Goal: Task Accomplishment & Management: Use online tool/utility

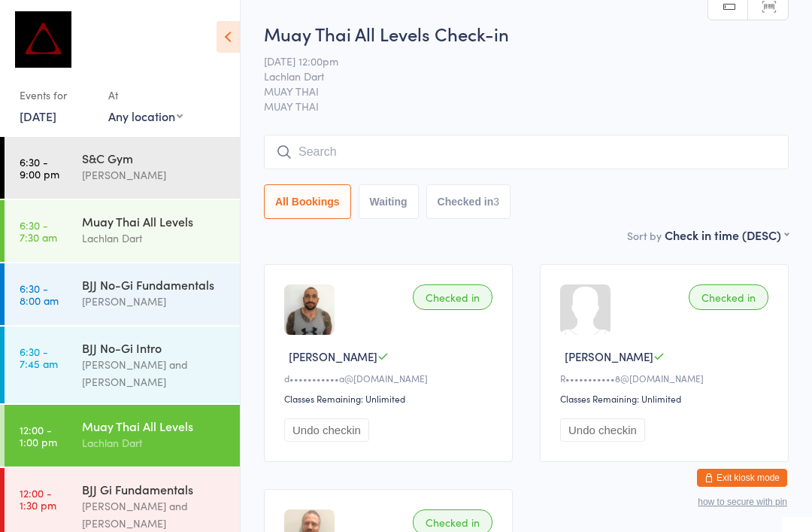
click at [503, 149] on input "search" at bounding box center [526, 152] width 525 height 35
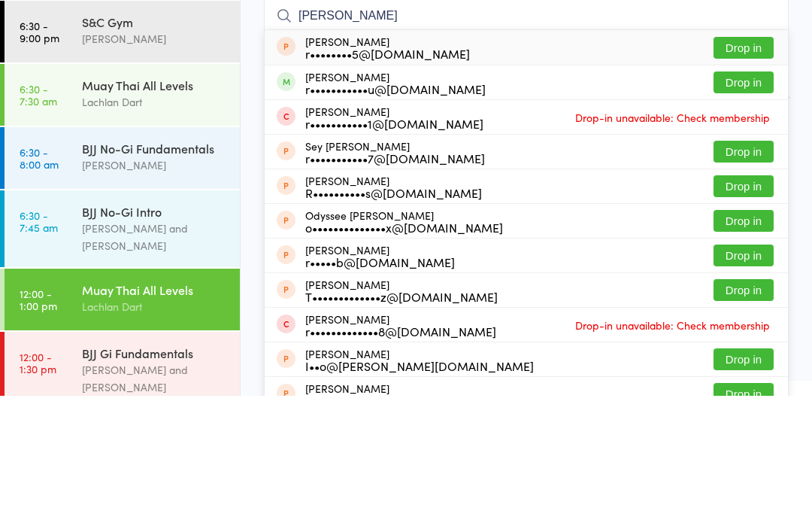
type input "[PERSON_NAME]"
click at [361, 219] on div "r•••••••••••u@[DOMAIN_NAME]" at bounding box center [395, 225] width 180 height 12
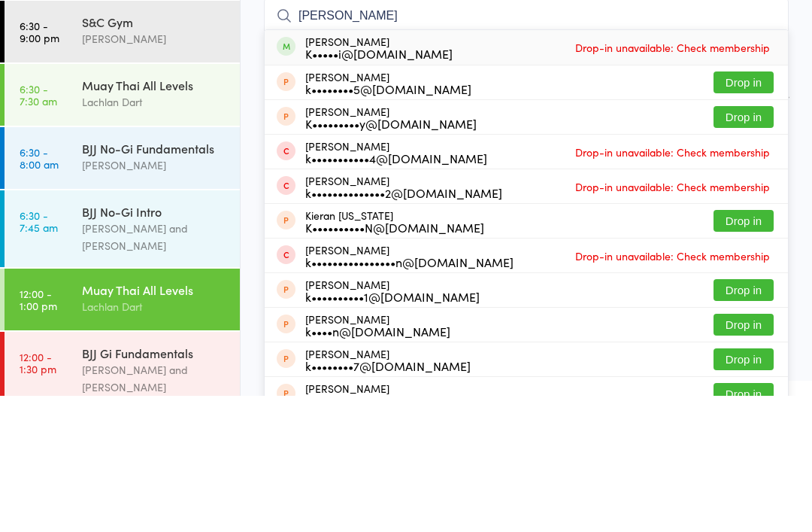
type input "[PERSON_NAME]"
click at [502, 166] on div "[PERSON_NAME] K•••••i@[DOMAIN_NAME] Drop-in unavailable: Check membership" at bounding box center [526, 183] width 523 height 35
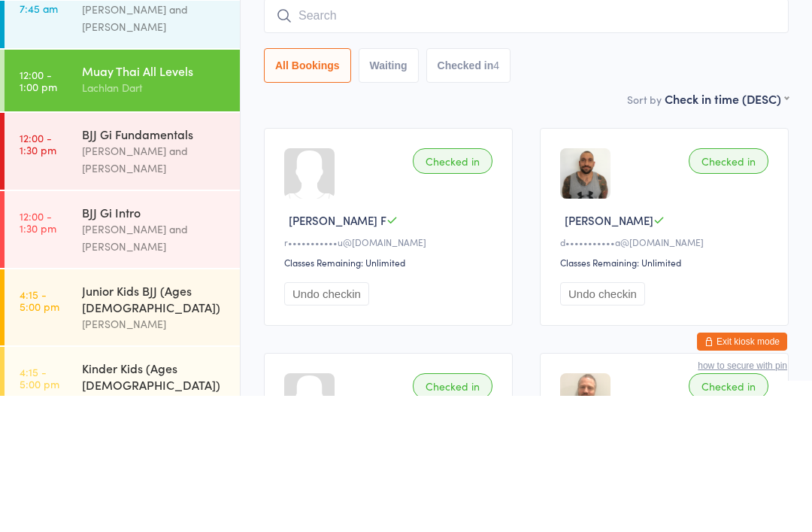
scroll to position [220, 0]
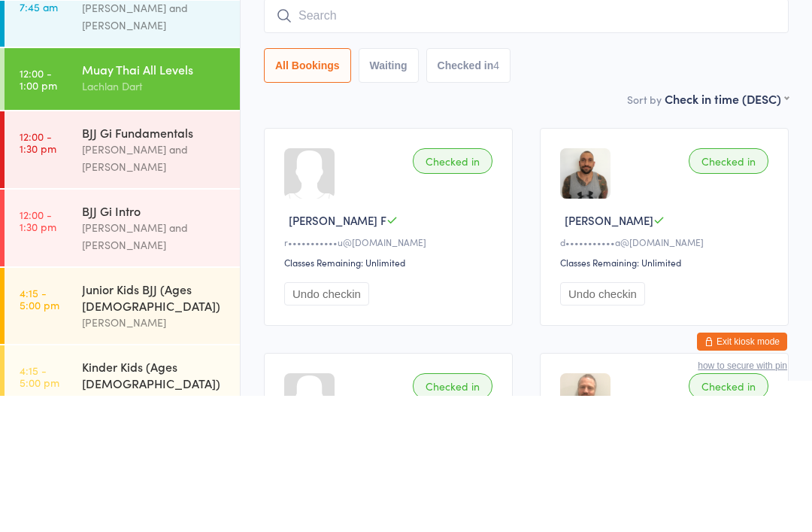
click at [180, 277] on div "[PERSON_NAME] and [PERSON_NAME]" at bounding box center [154, 294] width 145 height 35
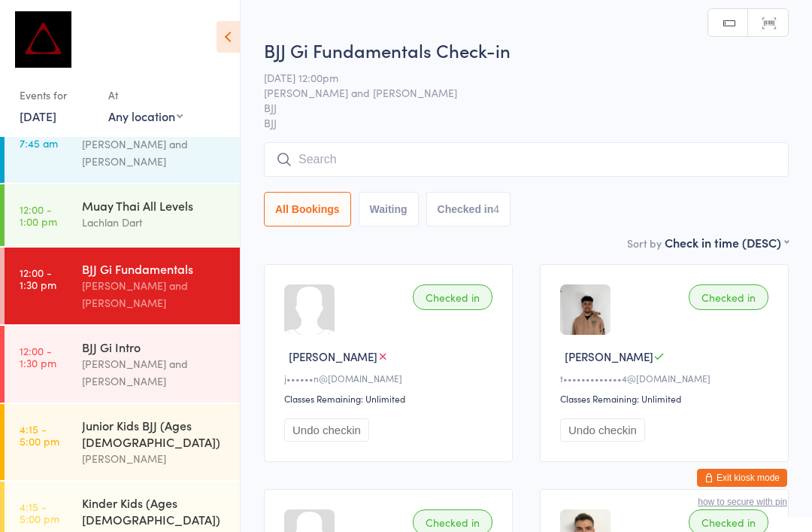
click at [413, 161] on input "search" at bounding box center [526, 159] width 525 height 35
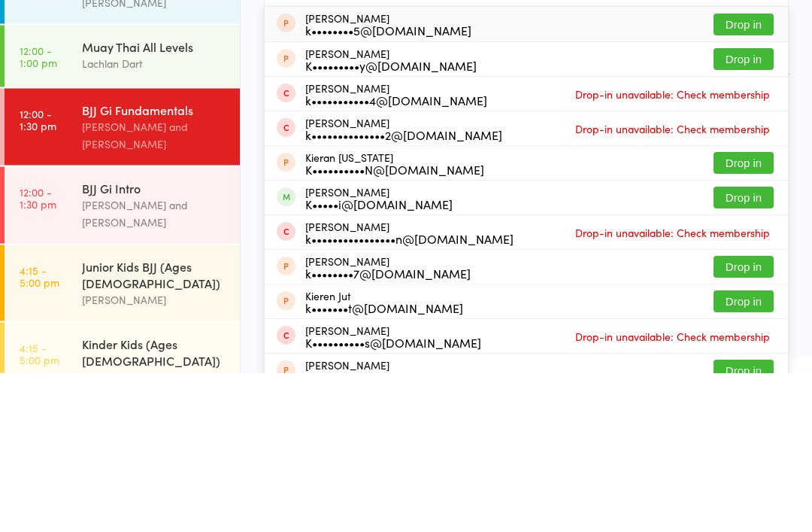
type input "Kieran"
click at [749, 346] on button "Drop in" at bounding box center [744, 357] width 60 height 22
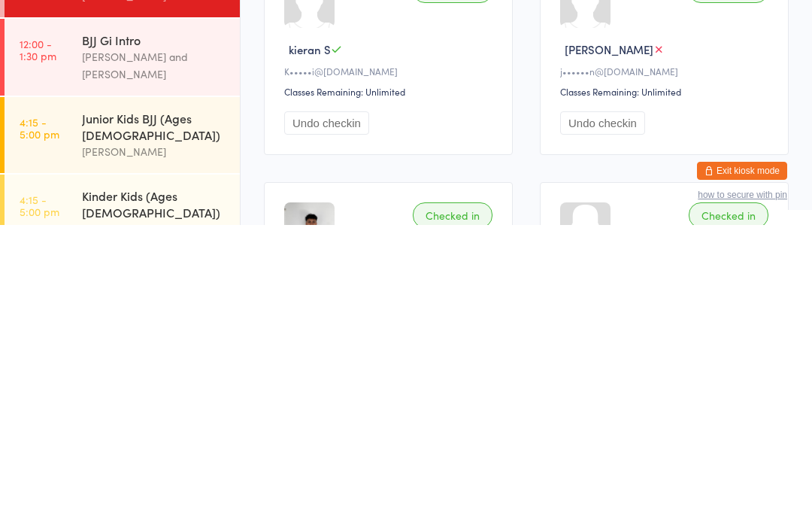
scroll to position [101, 0]
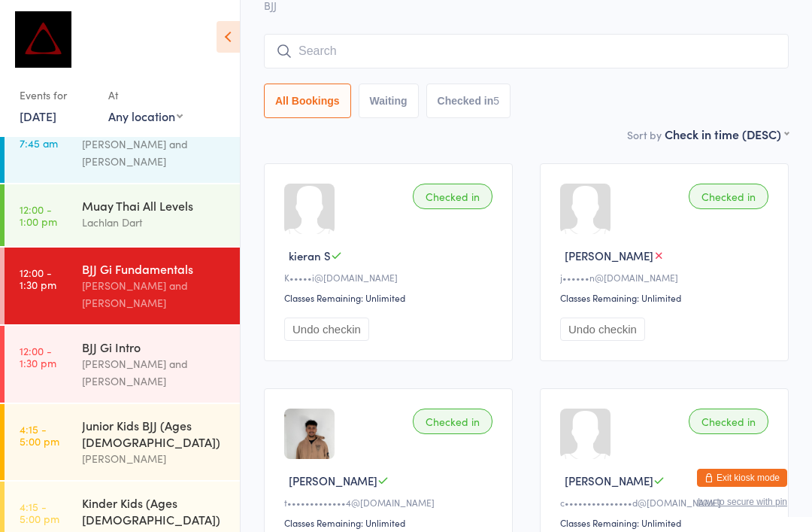
click at [456, 53] on input "search" at bounding box center [526, 51] width 525 height 35
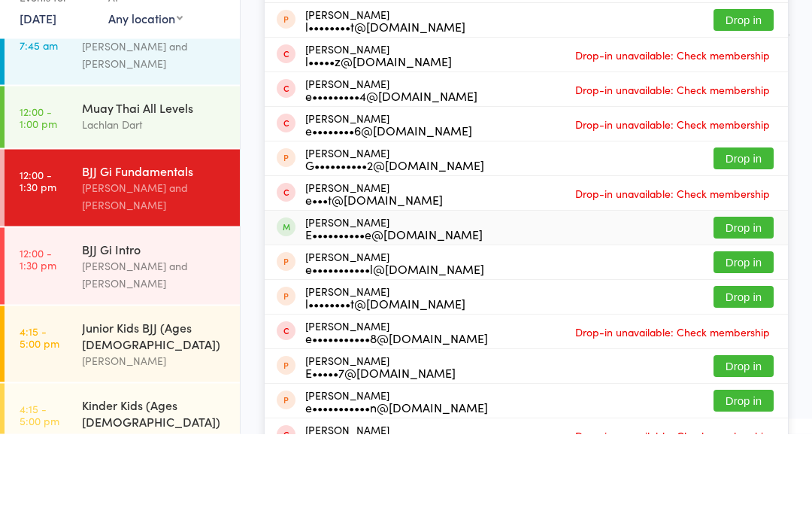
type input "[PERSON_NAME]"
click at [380, 326] on div "E••••••••••e@[DOMAIN_NAME]" at bounding box center [393, 332] width 177 height 12
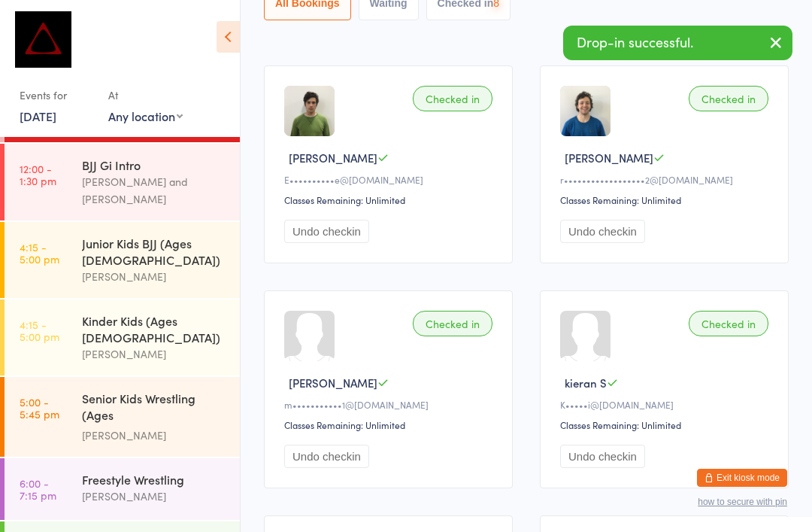
scroll to position [403, 0]
click at [180, 470] on div "Freestyle Wrestling" at bounding box center [154, 478] width 145 height 17
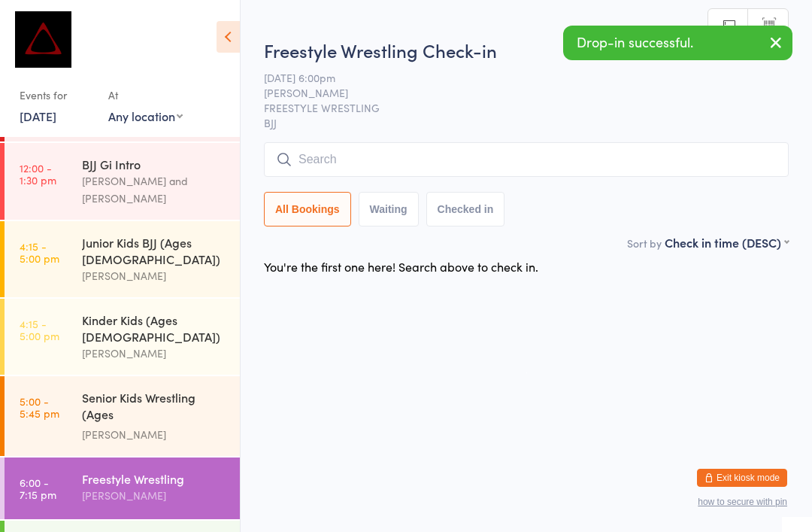
click at [368, 149] on input "search" at bounding box center [526, 159] width 525 height 35
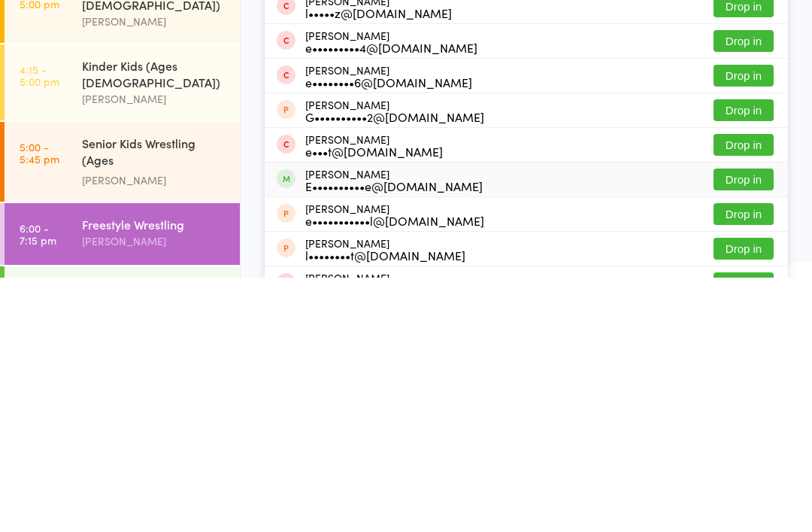
type input "[PERSON_NAME]"
click at [384, 434] on div "E••••••••••e@[DOMAIN_NAME]" at bounding box center [393, 440] width 177 height 12
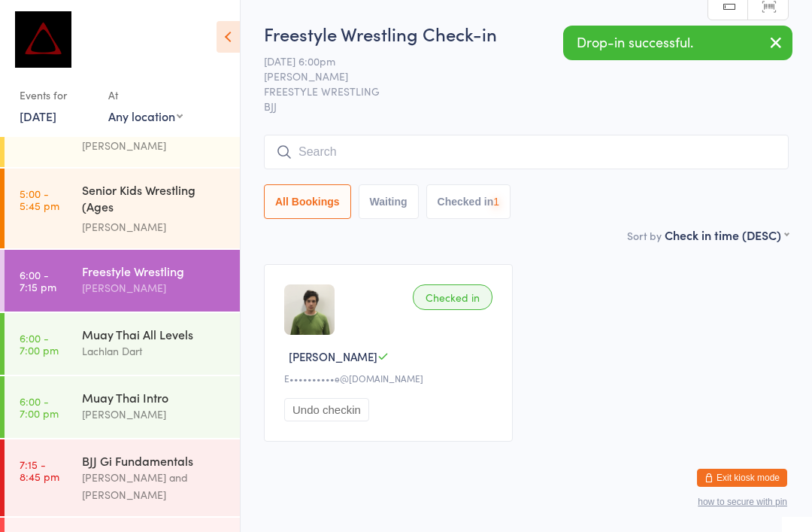
scroll to position [621, 0]
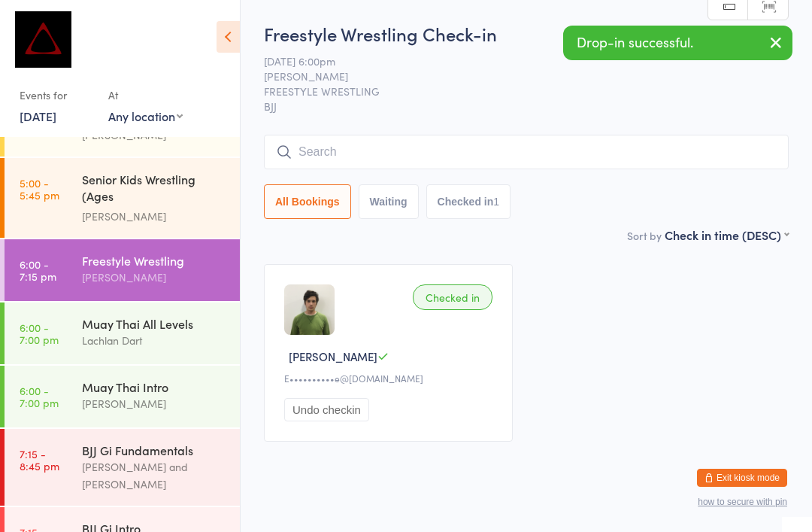
click at [197, 458] on div "[PERSON_NAME] and [PERSON_NAME]" at bounding box center [154, 475] width 145 height 35
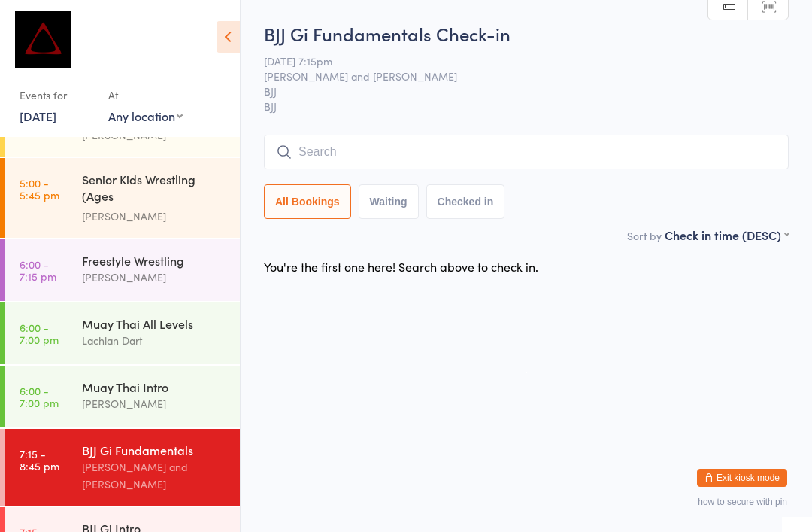
click at [409, 149] on input "search" at bounding box center [526, 152] width 525 height 35
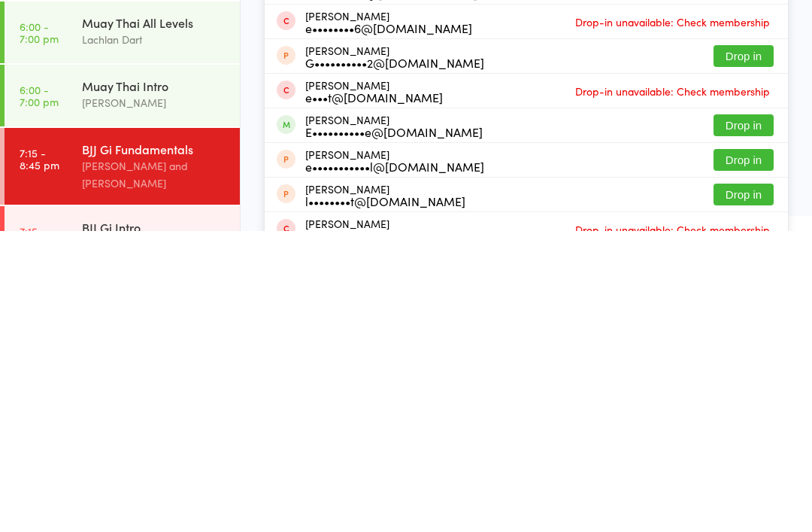
type input "[PERSON_NAME]"
click at [414, 426] on div "E••••••••••e@[DOMAIN_NAME]" at bounding box center [393, 432] width 177 height 12
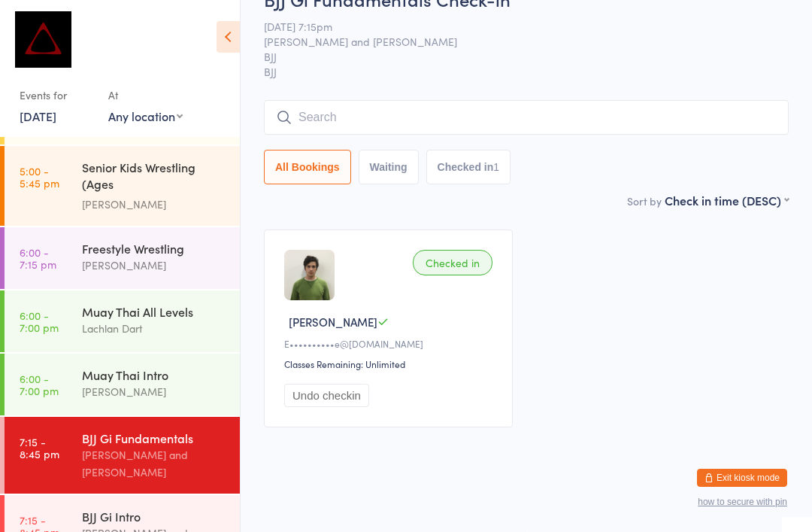
scroll to position [633, 0]
click at [208, 508] on div "BJJ Gi Intro" at bounding box center [154, 516] width 145 height 17
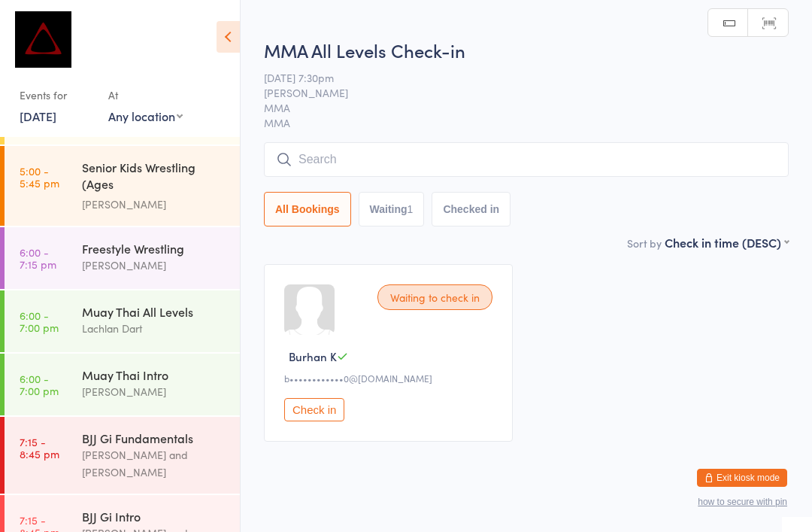
click at [196, 446] on div "[PERSON_NAME] and [PERSON_NAME]" at bounding box center [154, 463] width 145 height 35
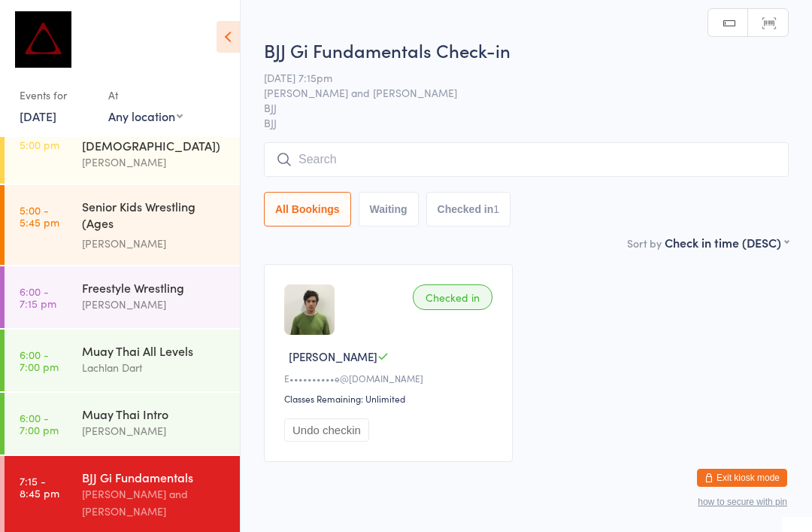
scroll to position [593, 0]
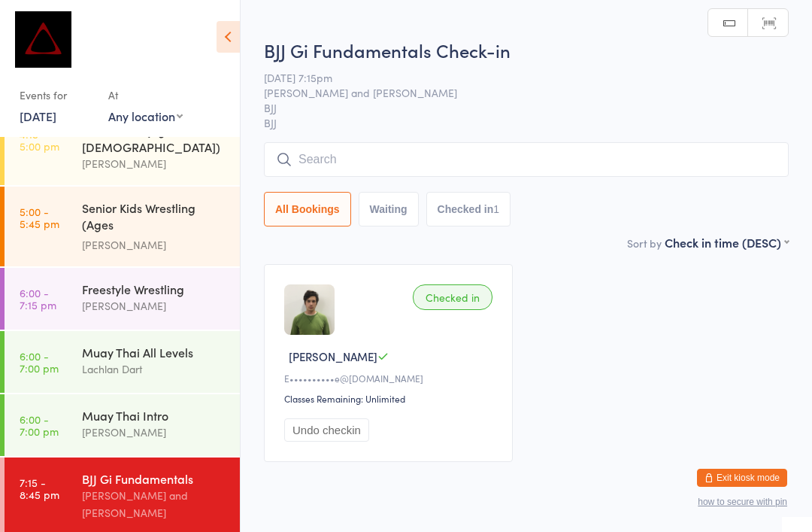
click at [138, 280] on div "Freestyle Wrestling" at bounding box center [154, 288] width 145 height 17
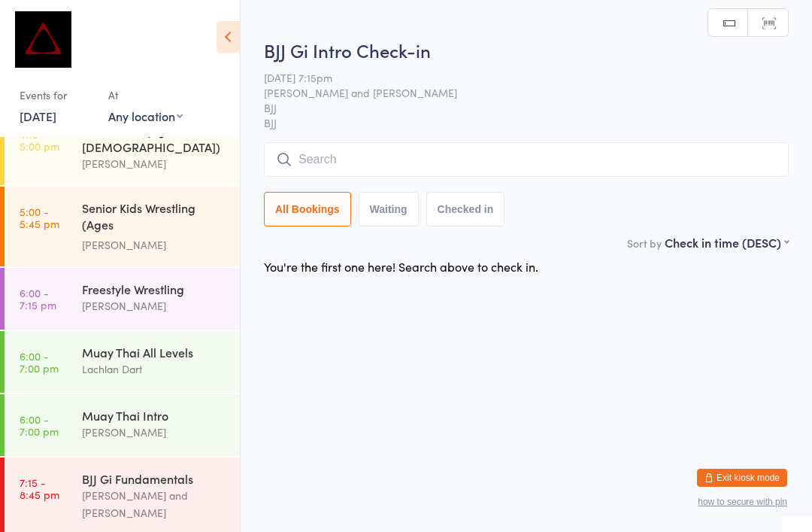
click at [453, 171] on input "search" at bounding box center [526, 159] width 525 height 35
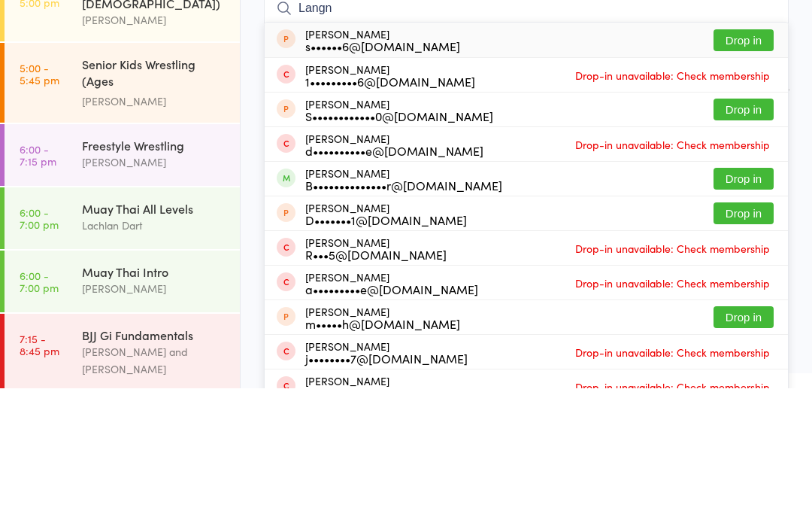
type input "Langn"
click at [756, 311] on button "Drop in" at bounding box center [744, 322] width 60 height 22
